Goal: Transaction & Acquisition: Purchase product/service

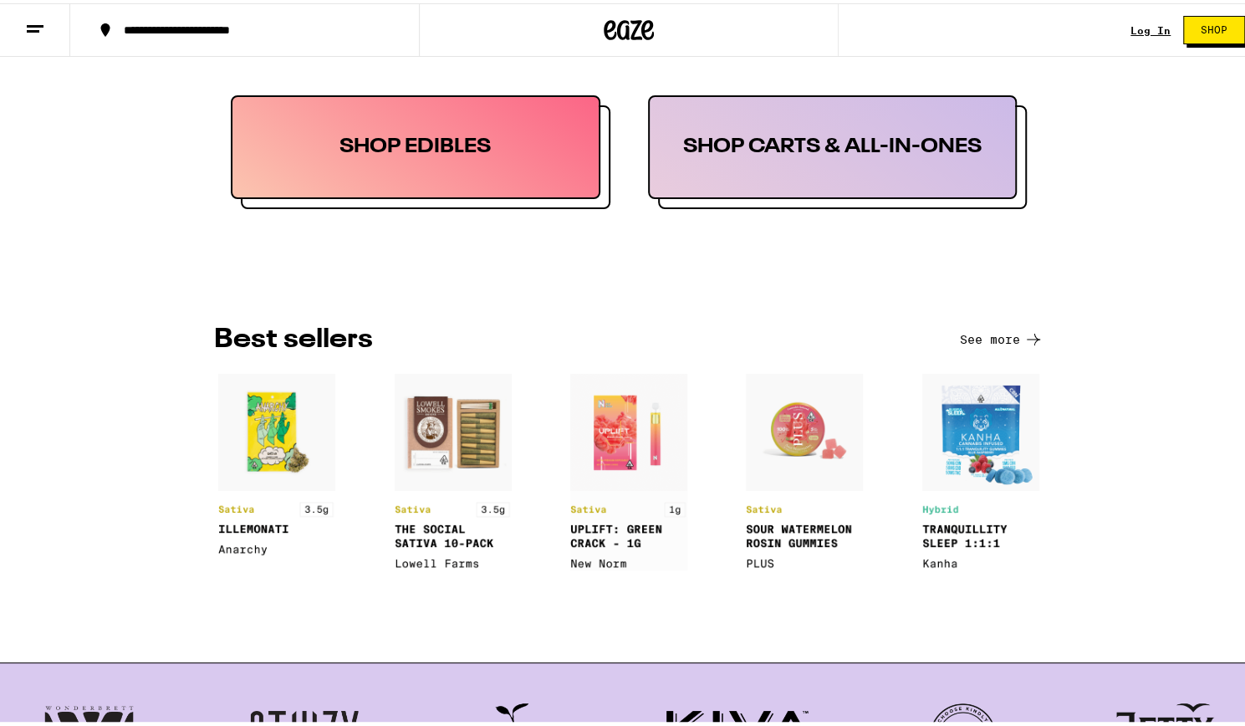
scroll to position [1050, 0]
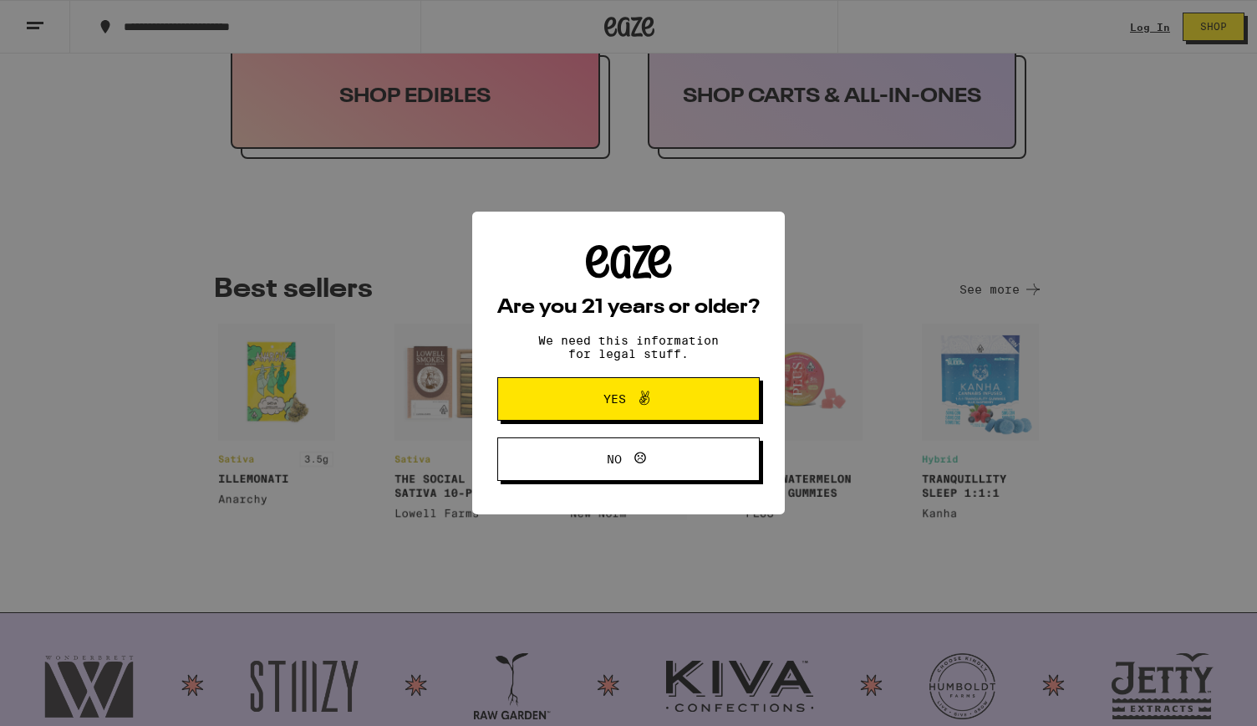
click at [679, 405] on span "Yes" at bounding box center [628, 399] width 127 height 22
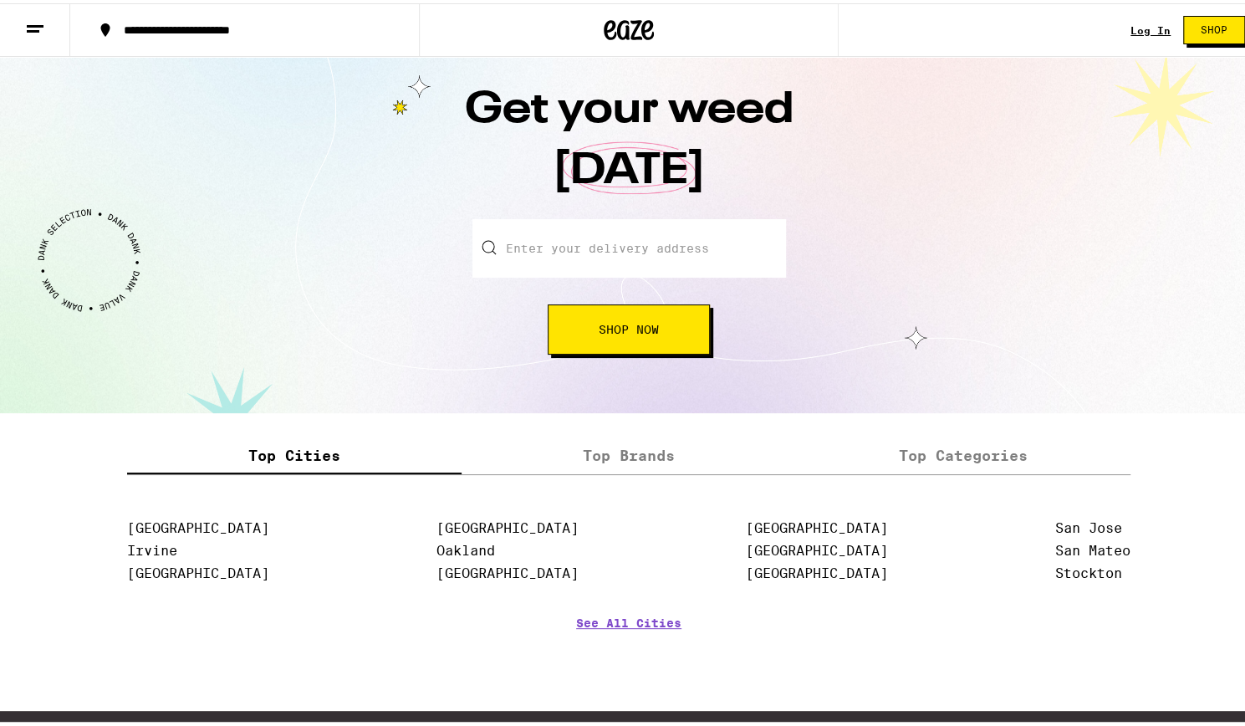
scroll to position [1794, 0]
click at [664, 244] on input "Enter your delivery address" at bounding box center [628, 245] width 313 height 59
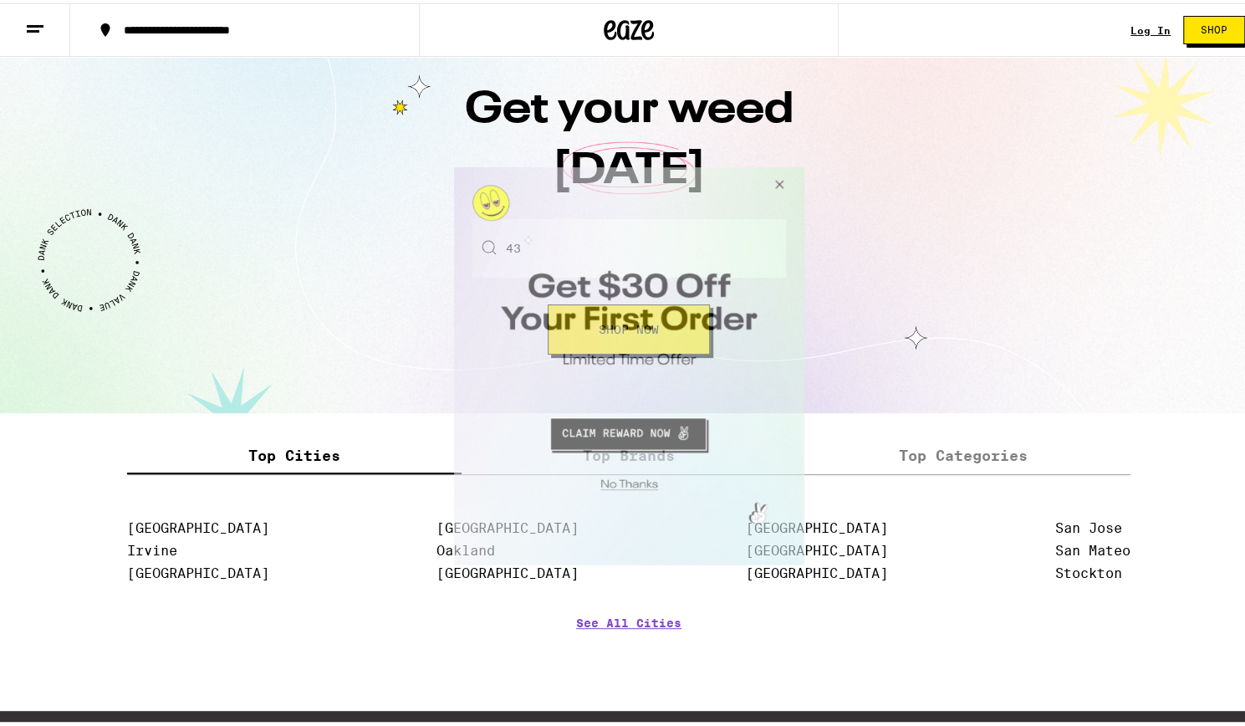
click at [781, 190] on button "Close Modal" at bounding box center [775, 187] width 45 height 40
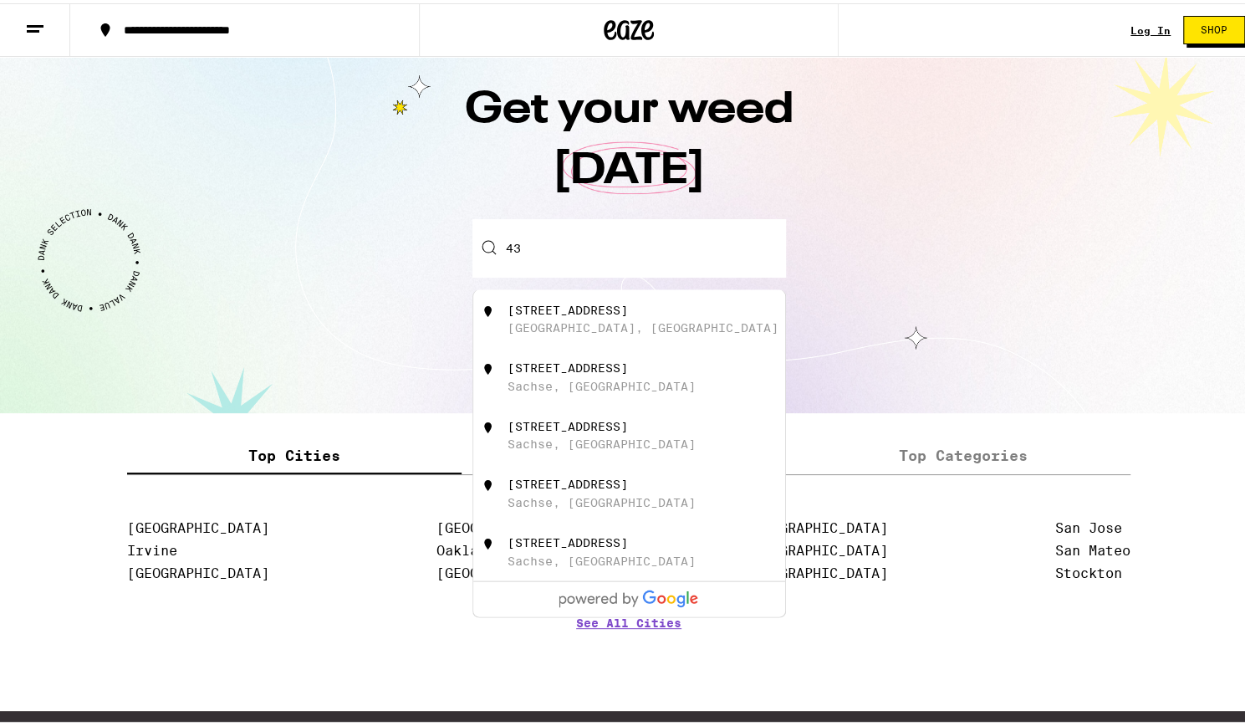
click at [580, 240] on input "43" at bounding box center [628, 245] width 313 height 59
click at [547, 312] on div "[STREET_ADDRESS]" at bounding box center [567, 305] width 120 height 13
type input "[STREET_ADDRESS]"
